Goal: Participate in discussion: Engage in conversation with other users on a specific topic

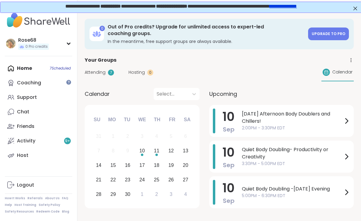
click at [267, 111] on span "[DATE] Afternoon Body Doublers and Chillers!" at bounding box center [292, 117] width 101 height 15
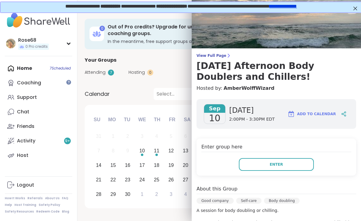
click at [263, 165] on button "Enter" at bounding box center [276, 164] width 75 height 13
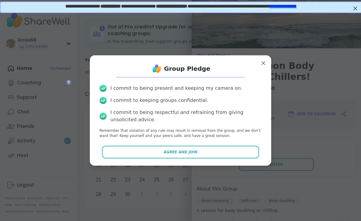
click at [160, 153] on button "Agree and Join" at bounding box center [181, 152] width 158 height 13
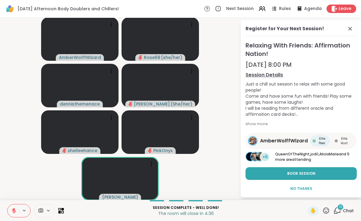
click at [347, 27] on icon at bounding box center [350, 28] width 7 height 7
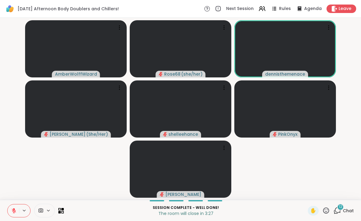
click at [341, 10] on span "Leave" at bounding box center [345, 9] width 13 height 6
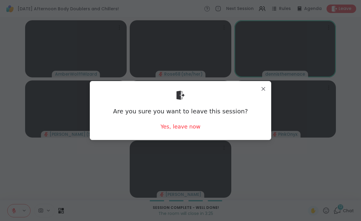
click at [177, 129] on div "Yes, leave now" at bounding box center [181, 127] width 40 height 8
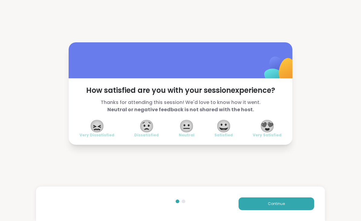
click at [269, 127] on span "😍" at bounding box center [267, 126] width 15 height 11
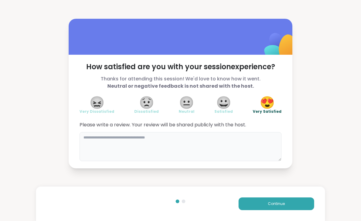
click at [237, 145] on textarea at bounding box center [181, 146] width 202 height 29
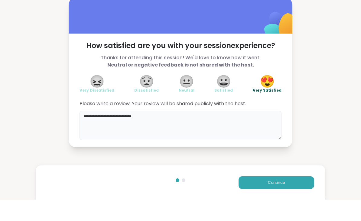
type textarea "**********"
click at [296, 187] on div "Continue" at bounding box center [180, 204] width 289 height 34
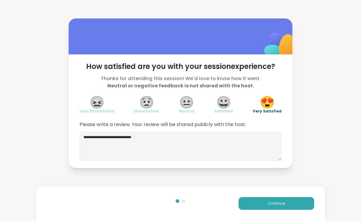
click at [282, 184] on div "**********" at bounding box center [180, 93] width 361 height 187
click at [282, 202] on span "Continue" at bounding box center [276, 203] width 17 height 5
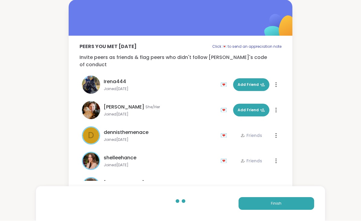
click at [287, 200] on button "Finish" at bounding box center [277, 203] width 76 height 13
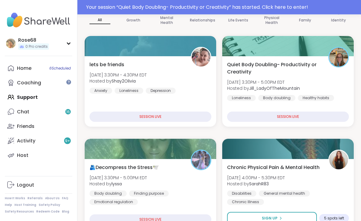
scroll to position [76, 0]
